Goal: Navigation & Orientation: Find specific page/section

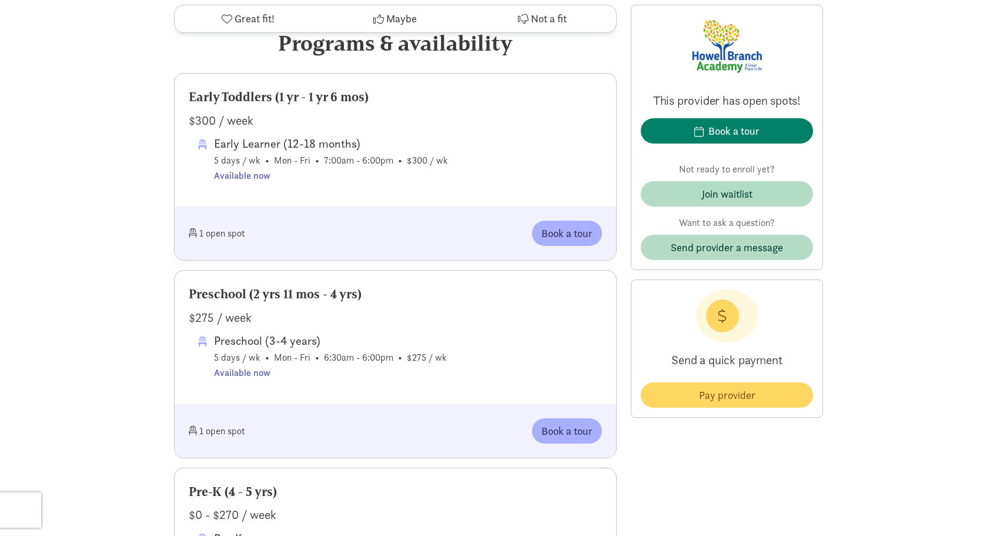
scroll to position [588, 0]
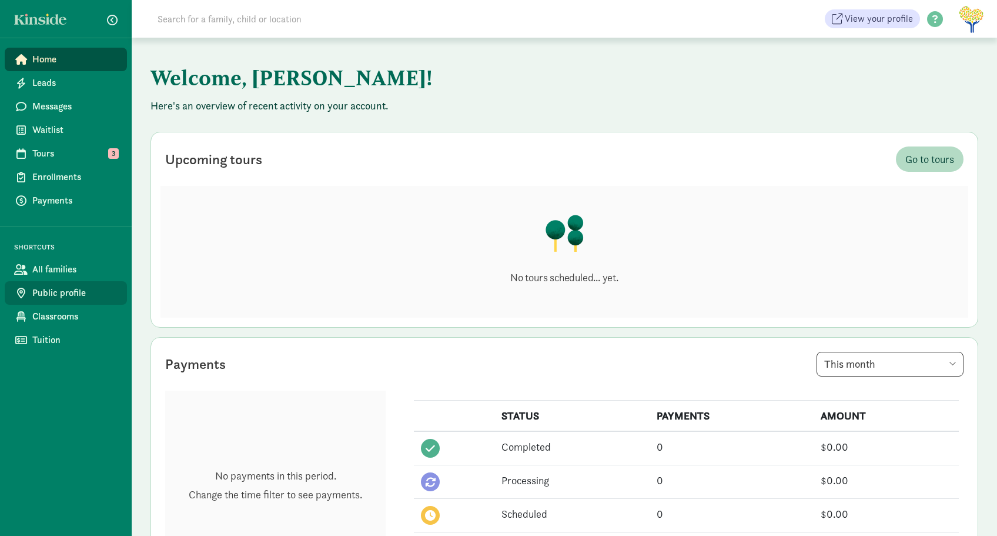
click at [72, 292] on span "Public profile" at bounding box center [74, 293] width 85 height 14
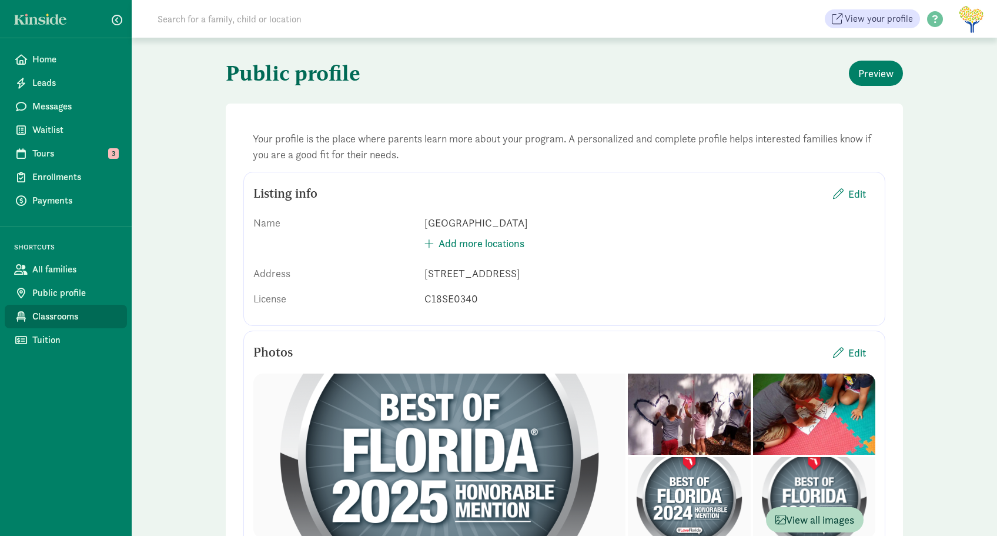
click at [68, 313] on span "Classrooms" at bounding box center [74, 316] width 85 height 14
